Goal: Book appointment/travel/reservation

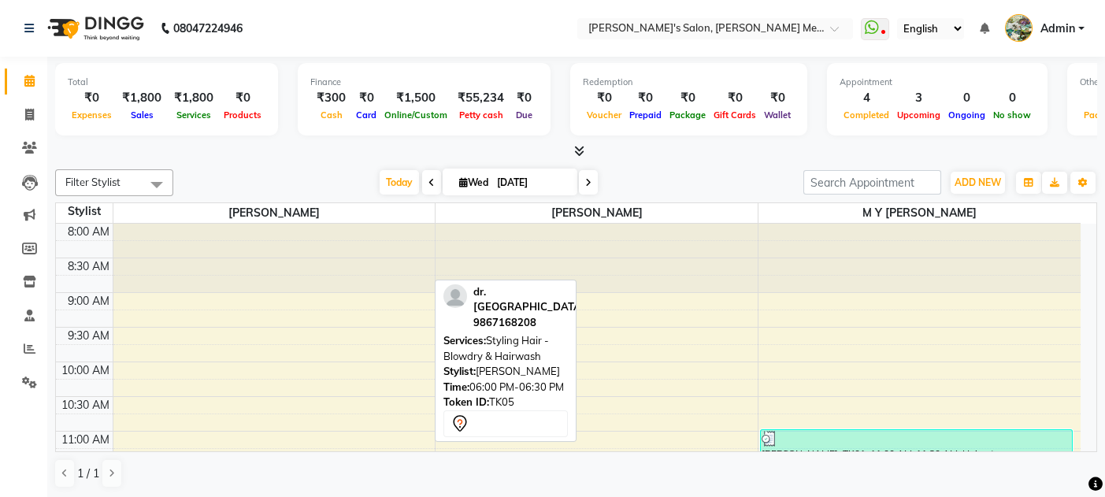
scroll to position [546, 0]
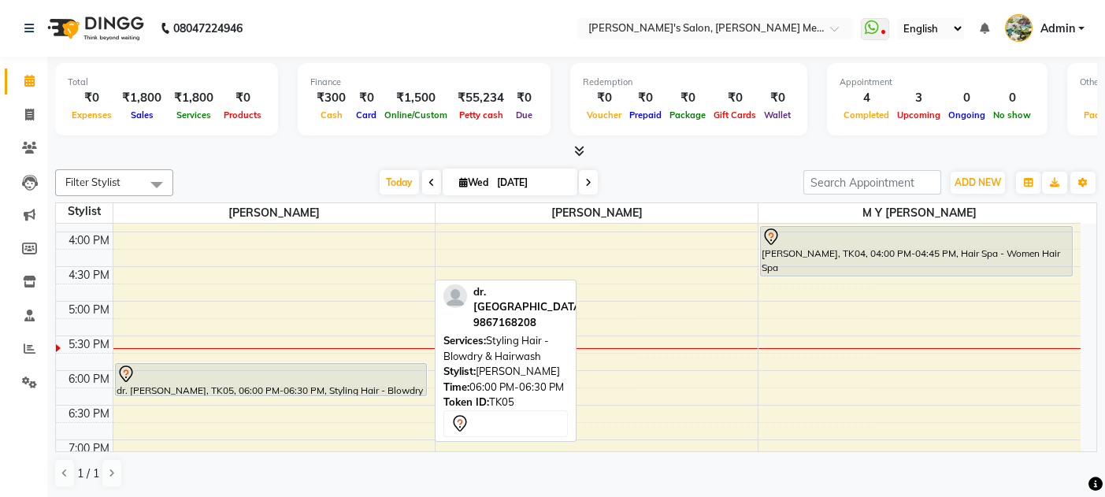
click at [269, 377] on div at bounding box center [271, 374] width 309 height 19
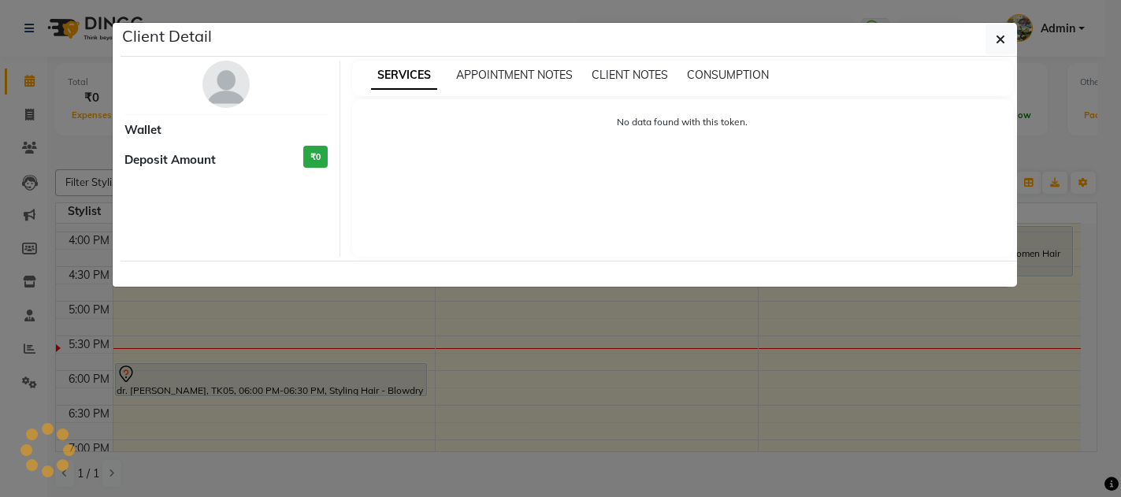
select select "7"
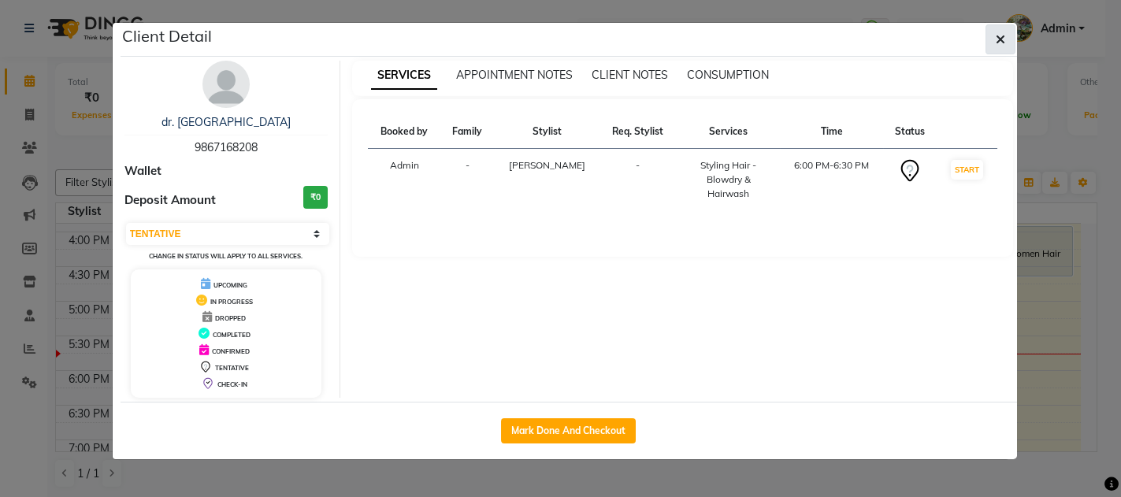
click at [1006, 30] on button "button" at bounding box center [1001, 39] width 30 height 30
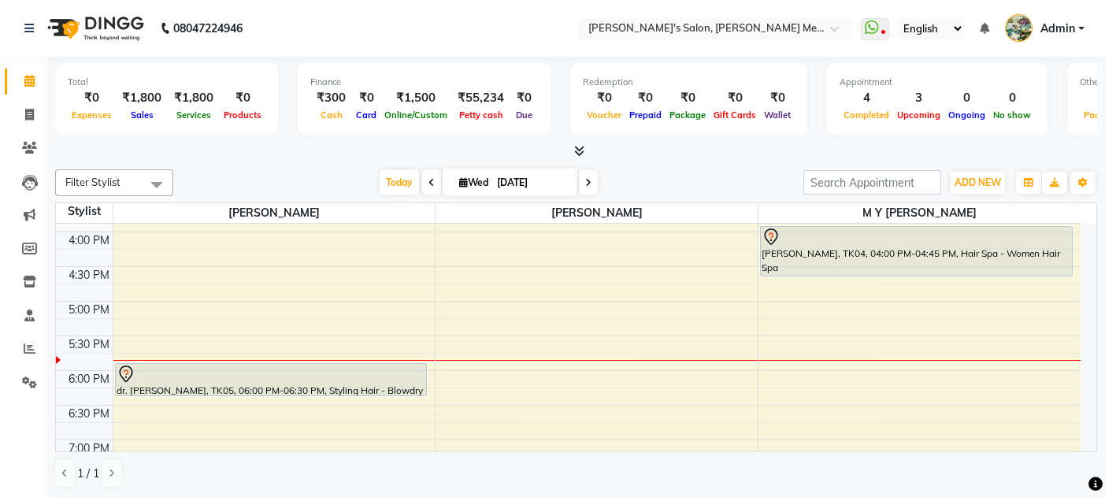
click at [668, 169] on div "Filter Stylist Select All [PERSON_NAME] m y [PERSON_NAME] [DATE] [DATE] Toggle …" at bounding box center [576, 182] width 1042 height 27
